Goal: Check status: Check status

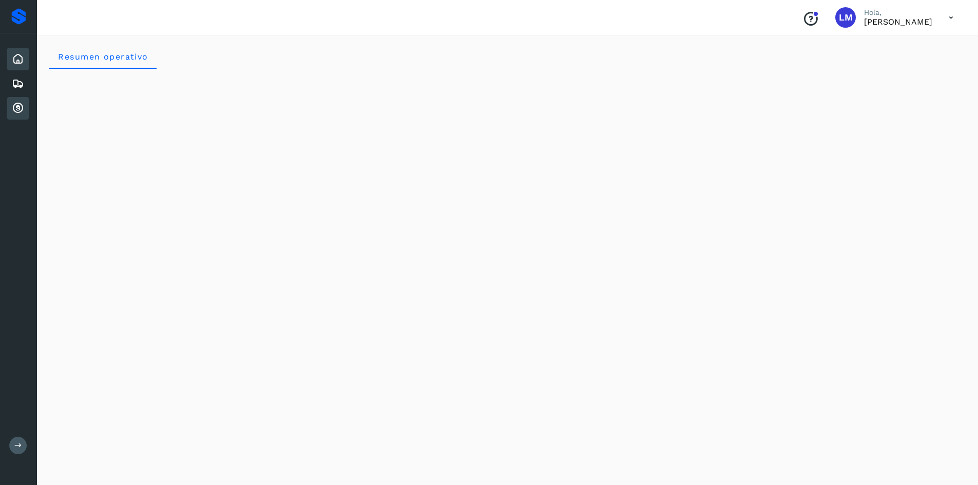
click at [24, 107] on div "Cuentas por cobrar" at bounding box center [18, 108] width 22 height 23
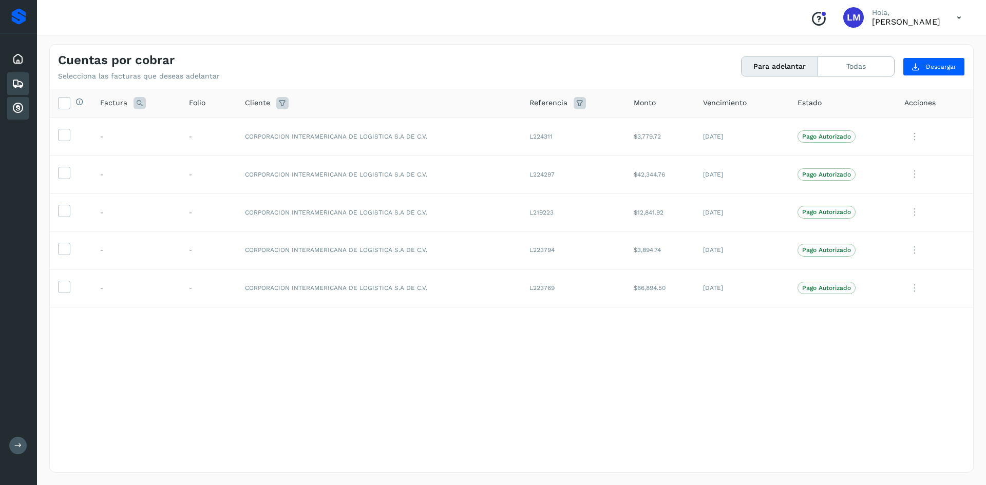
click at [21, 88] on icon at bounding box center [18, 84] width 12 height 12
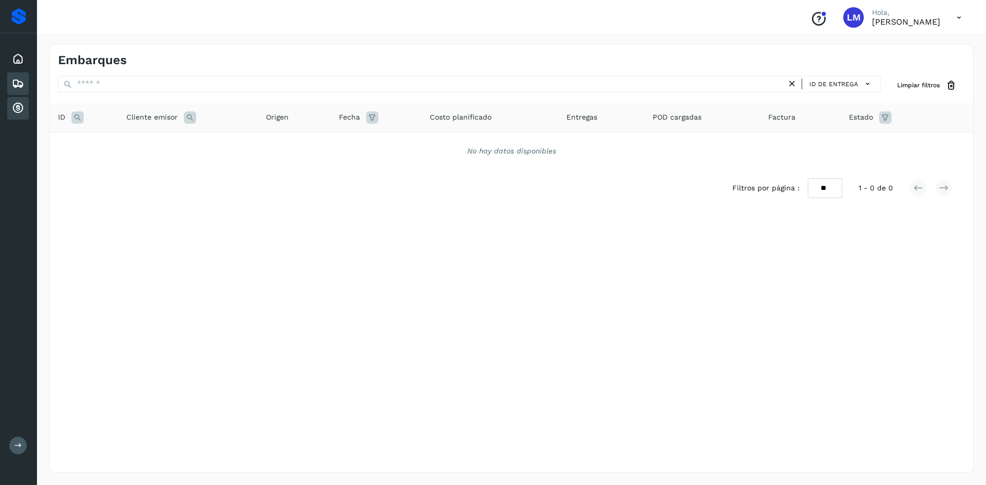
click at [16, 109] on icon at bounding box center [18, 108] width 12 height 12
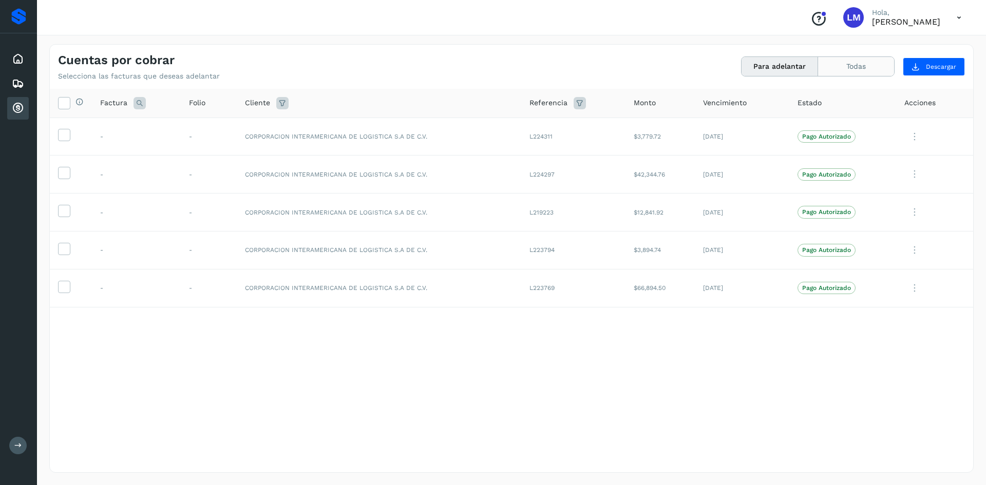
click at [851, 70] on button "Todas" at bounding box center [856, 66] width 76 height 19
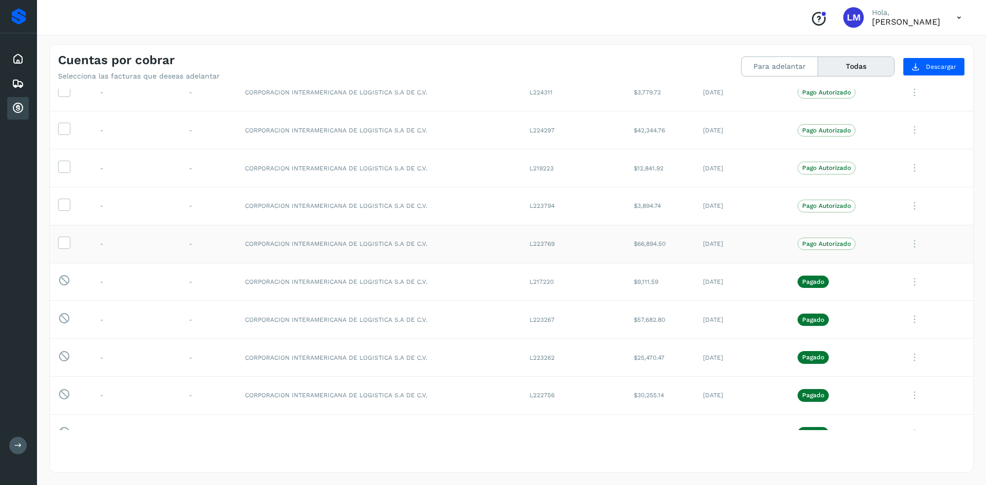
scroll to position [103, 0]
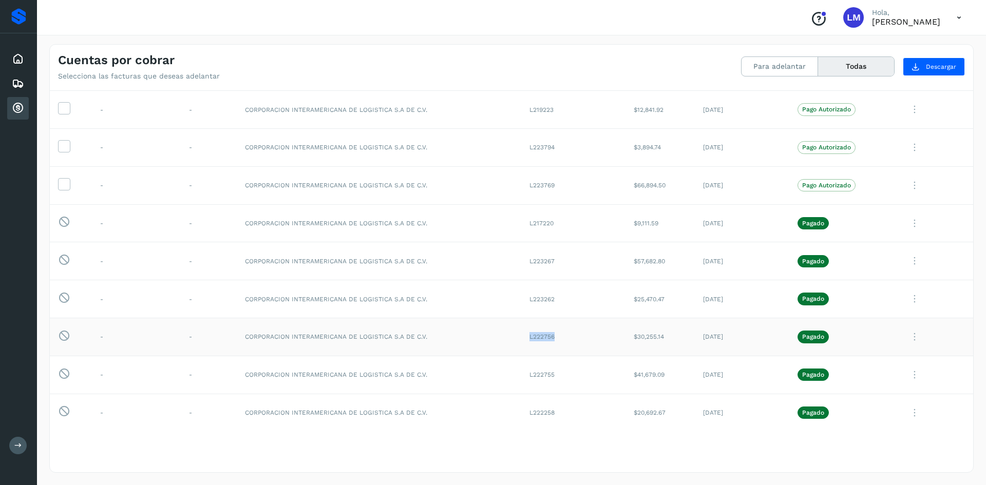
drag, startPoint x: 488, startPoint y: 336, endPoint x: 559, endPoint y: 339, distance: 70.4
click at [559, 339] on tr "Esta factura no está disponible para adelanto - - CORPORACION INTERAMERICANA DE…" at bounding box center [511, 337] width 923 height 38
drag, startPoint x: 526, startPoint y: 299, endPoint x: 561, endPoint y: 301, distance: 35.0
click at [561, 301] on td "L223262" at bounding box center [573, 299] width 104 height 38
click at [909, 298] on icon at bounding box center [914, 299] width 21 height 21
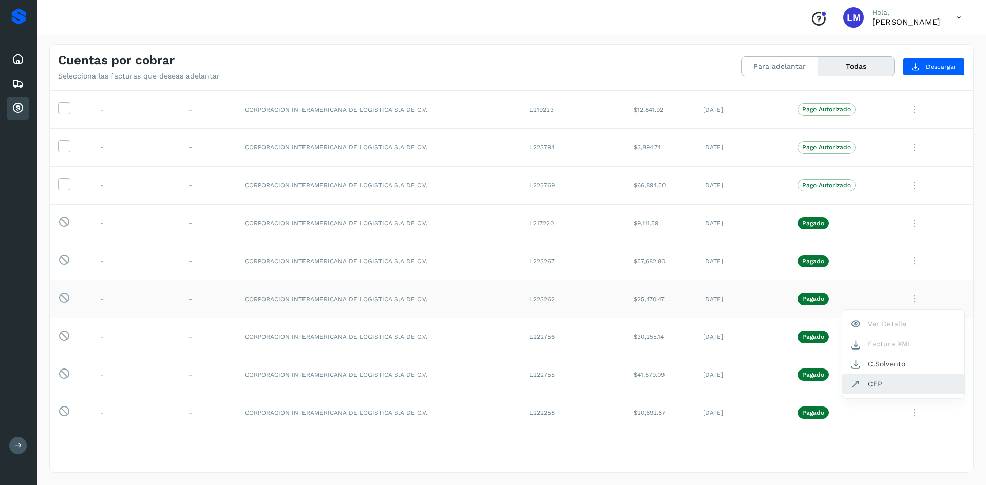
click at [868, 391] on button "CEP" at bounding box center [903, 384] width 122 height 20
drag, startPoint x: 554, startPoint y: 339, endPoint x: 535, endPoint y: 339, distance: 19.0
click at [535, 339] on td "L222756" at bounding box center [573, 337] width 104 height 38
click at [907, 298] on icon at bounding box center [914, 299] width 21 height 21
click at [870, 385] on button "CEP" at bounding box center [903, 384] width 122 height 20
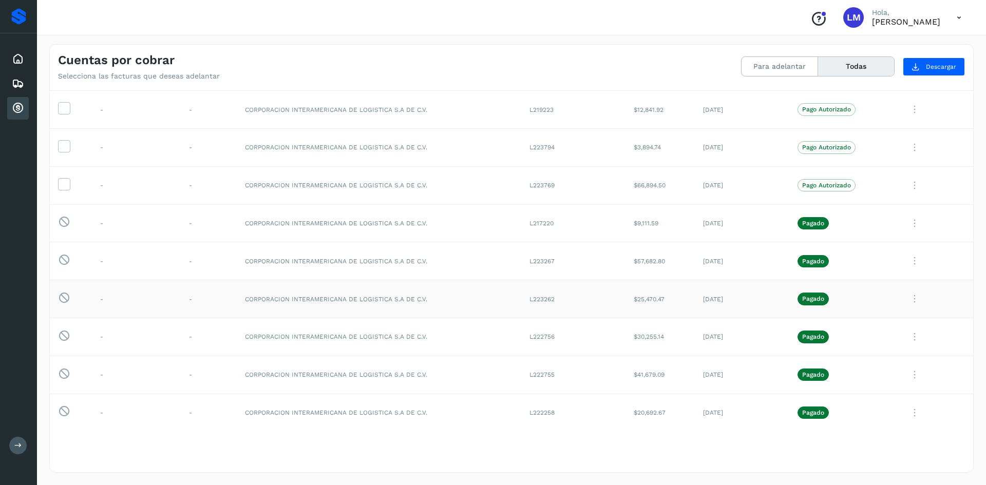
click at [906, 299] on icon at bounding box center [914, 299] width 21 height 21
click at [878, 384] on button "CEP" at bounding box center [903, 384] width 122 height 20
click at [909, 259] on icon at bounding box center [914, 261] width 21 height 21
click at [894, 340] on button "CEP" at bounding box center [903, 346] width 122 height 20
drag, startPoint x: 556, startPoint y: 225, endPoint x: 514, endPoint y: 227, distance: 42.2
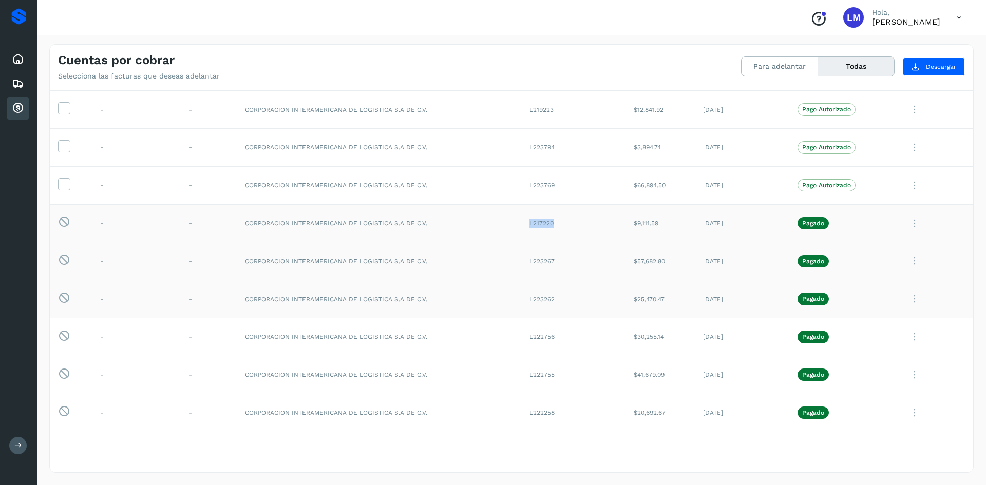
click at [514, 227] on tr "Esta factura no está disponible para adelanto - - CORPORACION INTERAMERICANA DE…" at bounding box center [511, 223] width 923 height 38
click at [536, 223] on td "L217220" at bounding box center [573, 223] width 104 height 38
click at [523, 226] on td "L217220" at bounding box center [573, 223] width 104 height 38
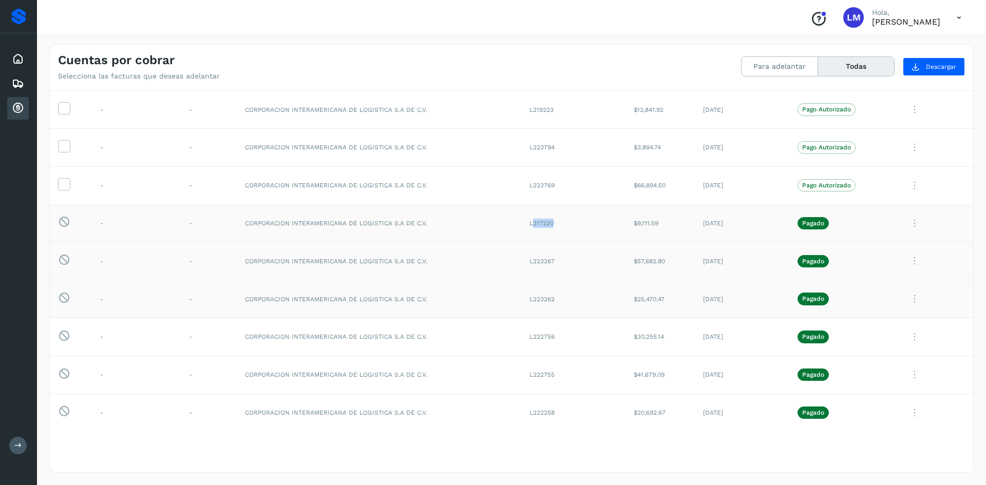
drag, startPoint x: 554, startPoint y: 228, endPoint x: 528, endPoint y: 230, distance: 26.2
click at [528, 230] on td "L217220" at bounding box center [573, 223] width 104 height 38
copy td "217220"
click at [904, 223] on icon at bounding box center [914, 223] width 21 height 21
click at [887, 314] on button "CEP" at bounding box center [903, 309] width 122 height 20
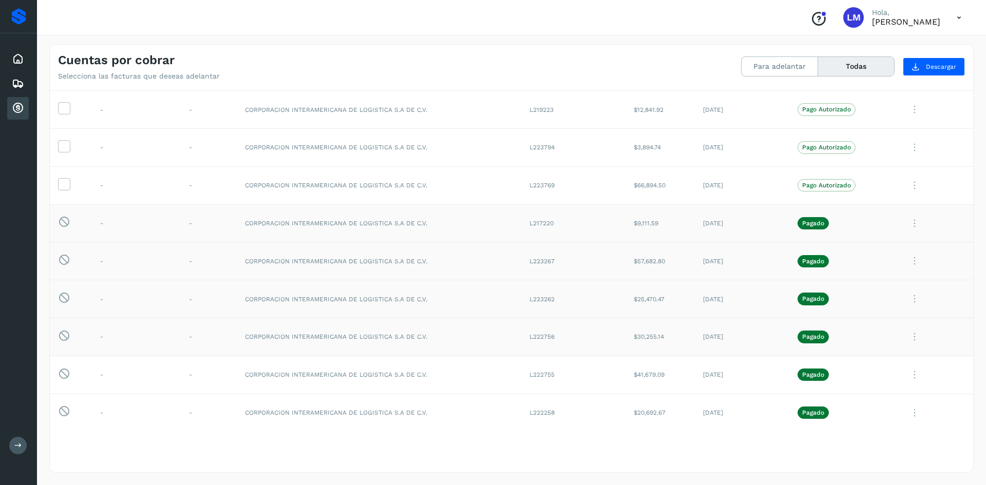
click at [542, 335] on td "L222756" at bounding box center [573, 337] width 104 height 38
click at [904, 298] on icon at bounding box center [914, 299] width 21 height 21
click at [898, 381] on button "CEP" at bounding box center [903, 384] width 122 height 20
